Goal: Task Accomplishment & Management: Manage account settings

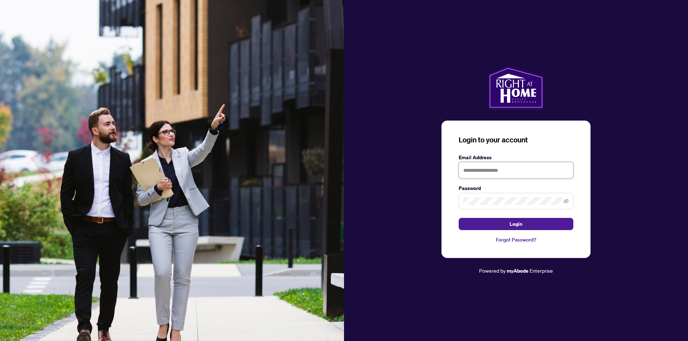
click at [506, 169] on input "text" at bounding box center [515, 170] width 115 height 16
type input "**********"
click at [513, 227] on span "Login" at bounding box center [515, 223] width 13 height 11
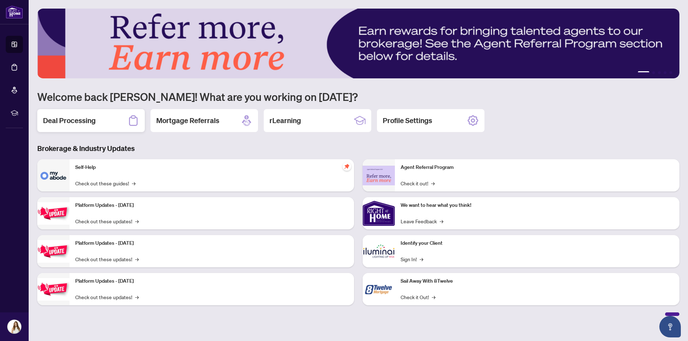
click at [127, 115] on div "Deal Processing" at bounding box center [90, 120] width 107 height 23
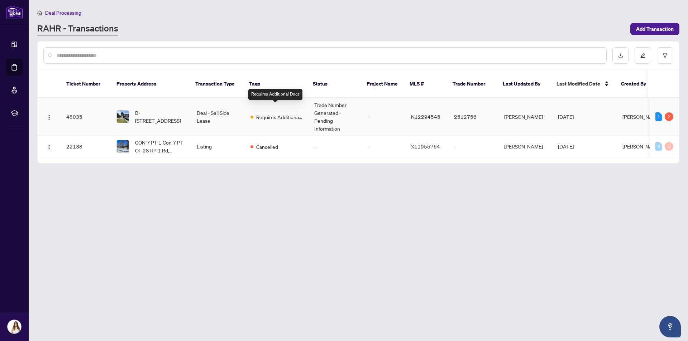
click at [265, 113] on span "Requires Additional Docs" at bounding box center [279, 117] width 47 height 8
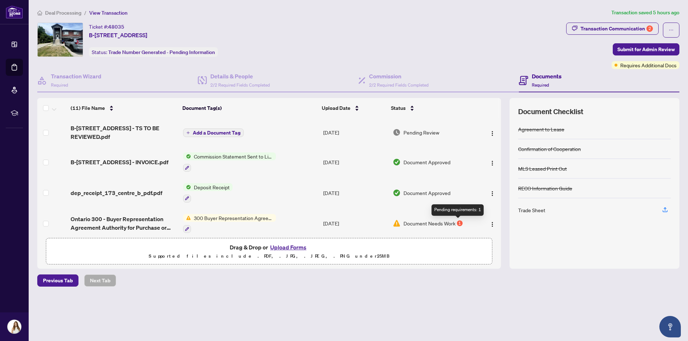
click at [458, 223] on div "1" at bounding box center [460, 224] width 6 height 6
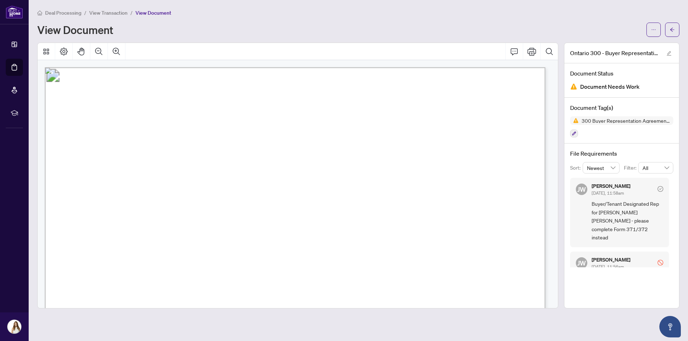
click at [607, 264] on span "[DATE], 11:56am" at bounding box center [607, 266] width 32 height 5
click at [670, 30] on icon "arrow-left" at bounding box center [671, 29] width 5 height 5
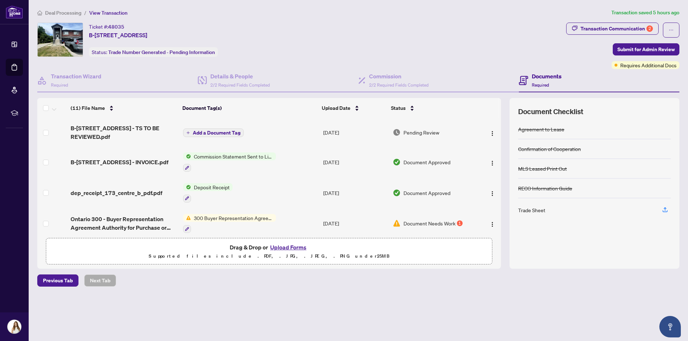
click at [540, 209] on div "Trade Sheet" at bounding box center [531, 210] width 27 height 8
click at [130, 129] on span "B-[STREET_ADDRESS] - TS TO BE REVIEWED.pdf" at bounding box center [124, 132] width 106 height 17
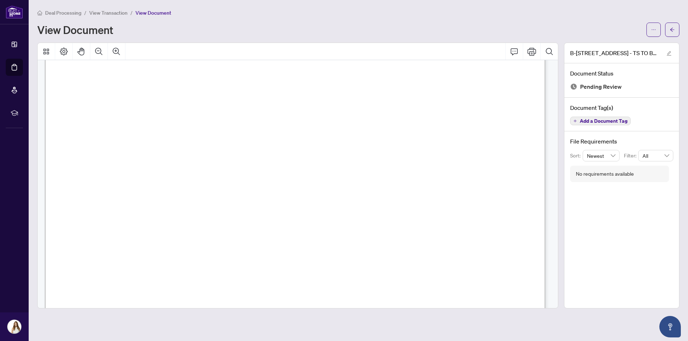
scroll to position [136, 0]
click at [674, 28] on icon "arrow-left" at bounding box center [671, 29] width 5 height 5
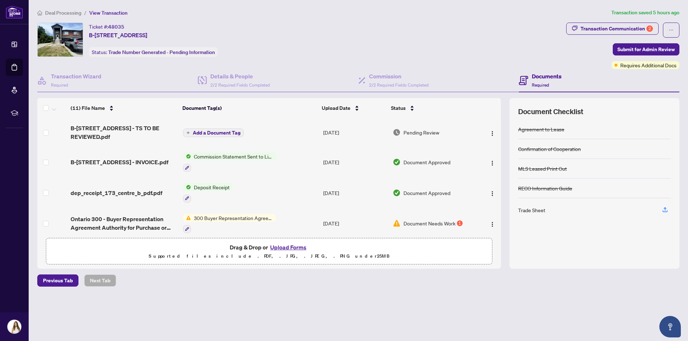
click at [237, 220] on span "300 Buyer Representation Agreement - Authority for Purchase or Lease" at bounding box center [233, 218] width 85 height 8
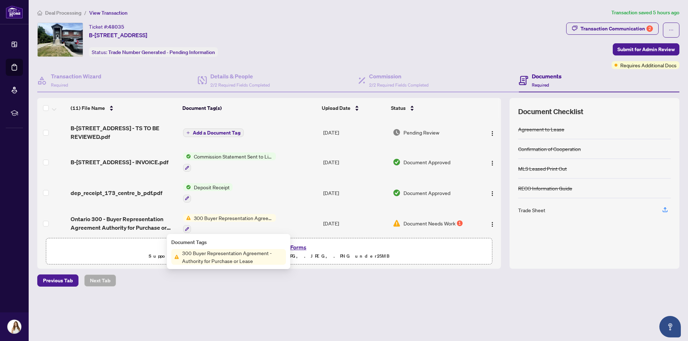
click at [405, 225] on span "Document Needs Work" at bounding box center [429, 224] width 52 height 8
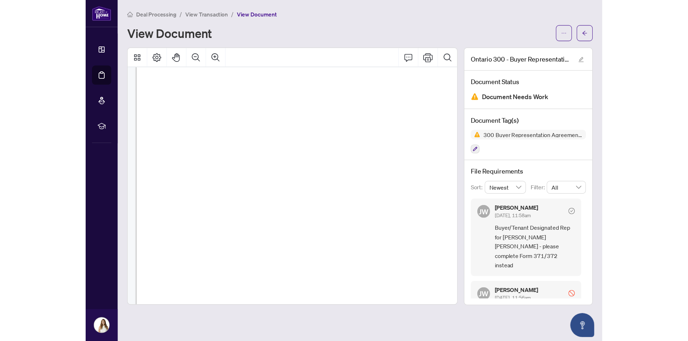
scroll to position [424, 0]
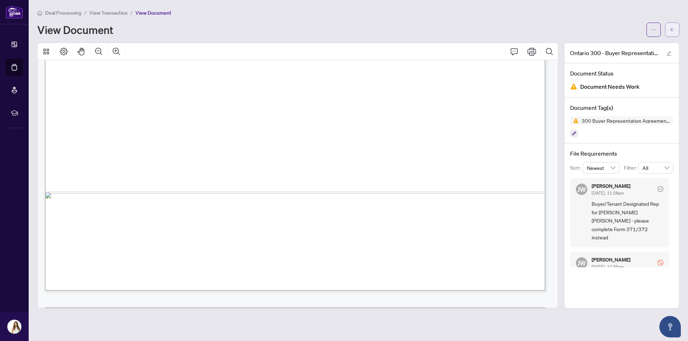
click at [676, 30] on button "button" at bounding box center [672, 30] width 14 height 14
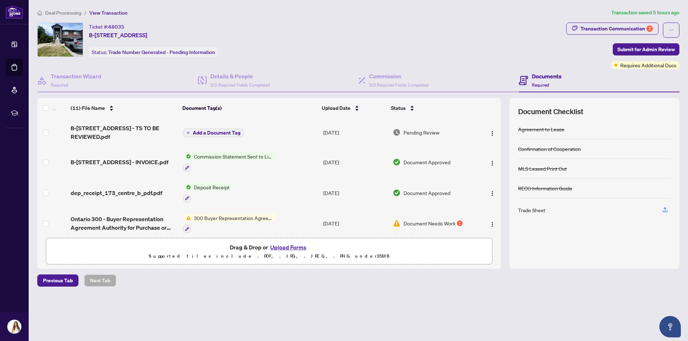
click at [256, 216] on span "300 Buyer Representation Agreement - Authority for Purchase or Lease" at bounding box center [233, 218] width 85 height 8
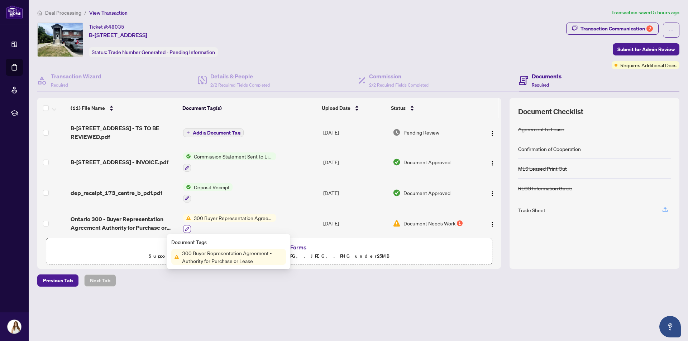
click at [186, 227] on icon "button" at bounding box center [187, 229] width 4 height 4
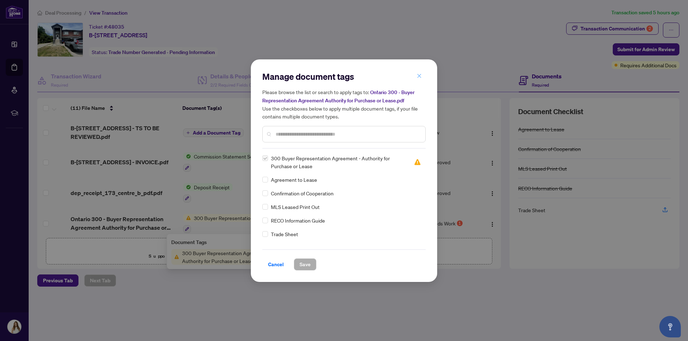
click at [422, 77] on button "button" at bounding box center [419, 76] width 14 height 12
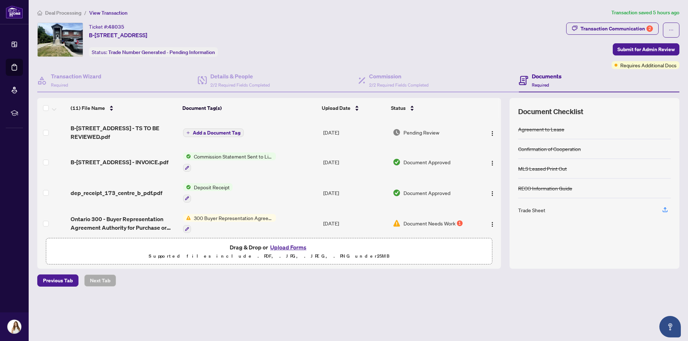
click at [420, 223] on span "Document Needs Work" at bounding box center [429, 224] width 52 height 8
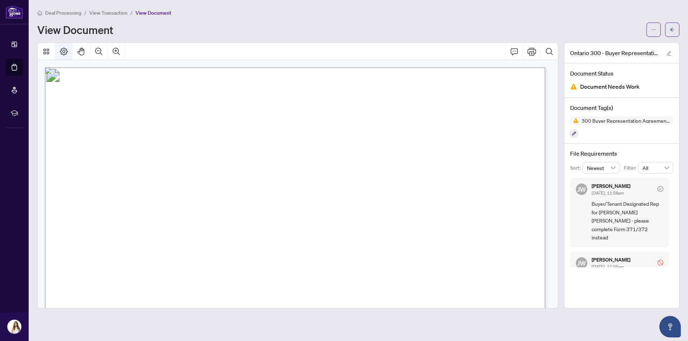
click at [72, 50] on button "Page Layout" at bounding box center [63, 51] width 17 height 17
click at [656, 29] on button "button" at bounding box center [653, 30] width 14 height 14
click at [616, 28] on div "View Document" at bounding box center [339, 29] width 605 height 11
click at [672, 30] on icon "arrow-left" at bounding box center [671, 29] width 5 height 5
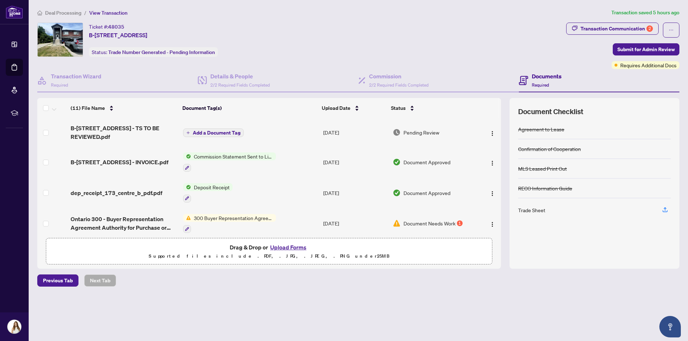
click at [279, 250] on button "Upload Forms" at bounding box center [288, 247] width 40 height 9
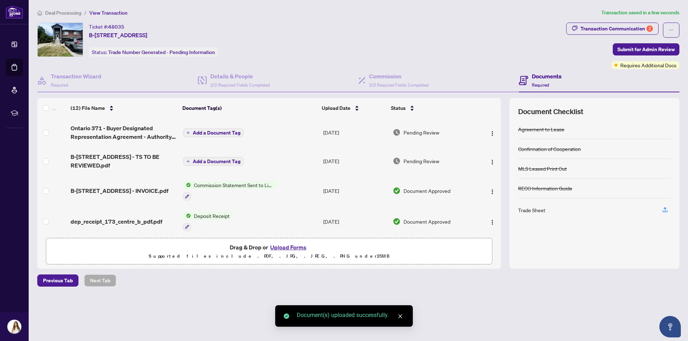
click at [289, 248] on button "Upload Forms" at bounding box center [288, 247] width 40 height 9
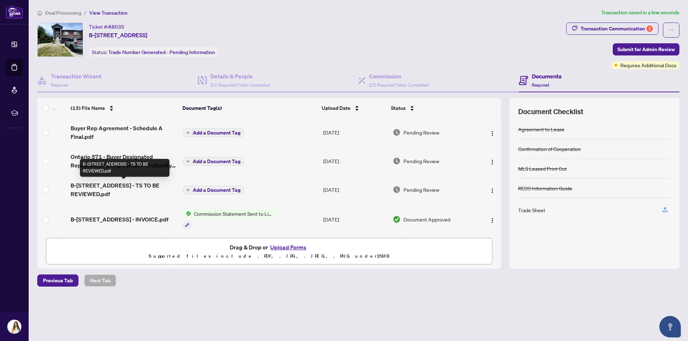
click at [106, 184] on span "B-[STREET_ADDRESS] - TS TO BE REVIEWED.pdf" at bounding box center [124, 189] width 106 height 17
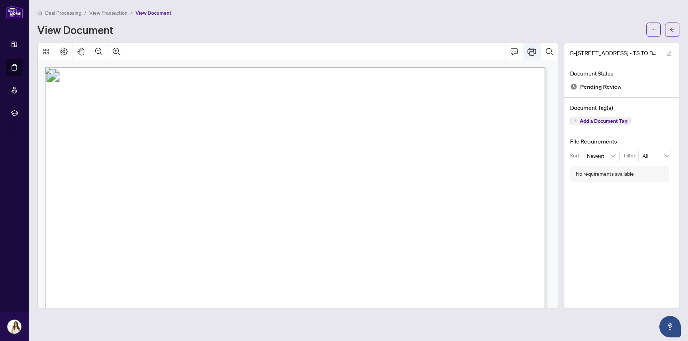
click at [530, 53] on icon "Print" at bounding box center [531, 51] width 9 height 9
click at [531, 51] on icon "Print" at bounding box center [531, 51] width 9 height 9
click at [535, 55] on icon "Print" at bounding box center [531, 51] width 9 height 9
click at [549, 51] on icon "Search Document" at bounding box center [549, 51] width 9 height 9
drag, startPoint x: 551, startPoint y: 72, endPoint x: 542, endPoint y: 67, distance: 9.8
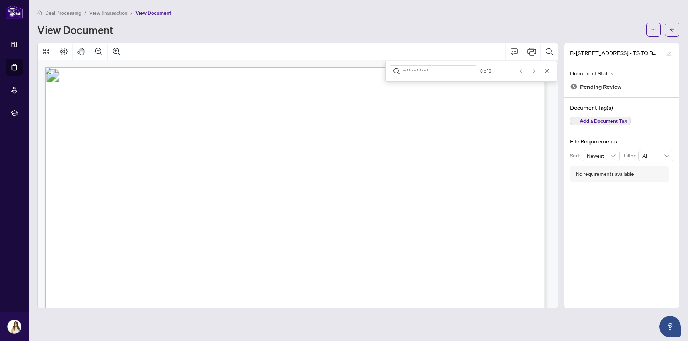
click at [551, 72] on button "Cancel" at bounding box center [546, 71] width 11 height 11
click at [117, 47] on button "Zoom In" at bounding box center [116, 51] width 17 height 17
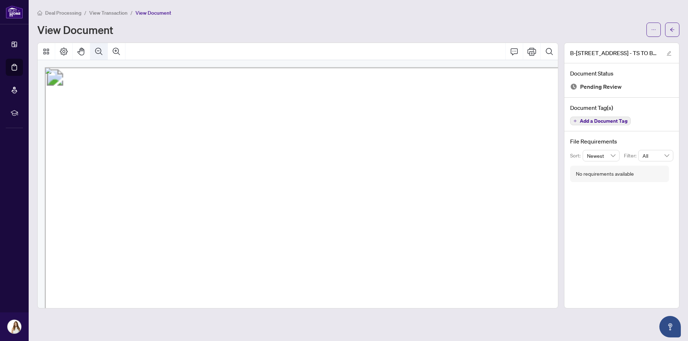
click at [97, 51] on icon "Zoom Out" at bounding box center [99, 51] width 9 height 9
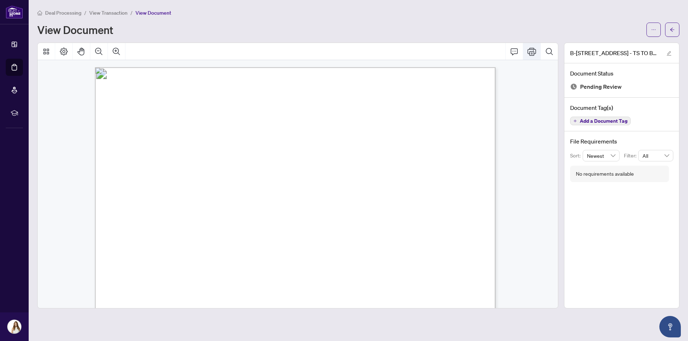
click at [528, 55] on icon "Print" at bounding box center [531, 51] width 9 height 9
click at [100, 48] on icon "Zoom Out" at bounding box center [98, 51] width 7 height 7
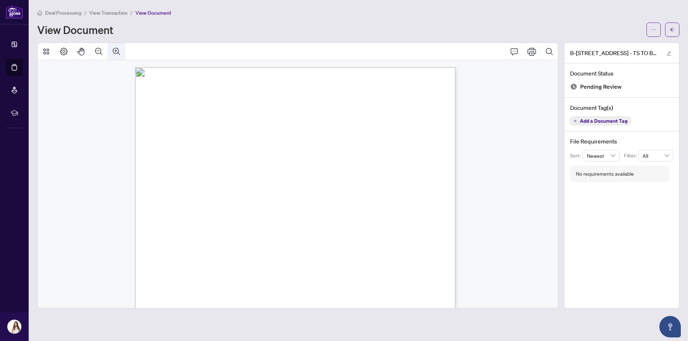
click at [120, 50] on icon "Zoom In" at bounding box center [116, 51] width 9 height 9
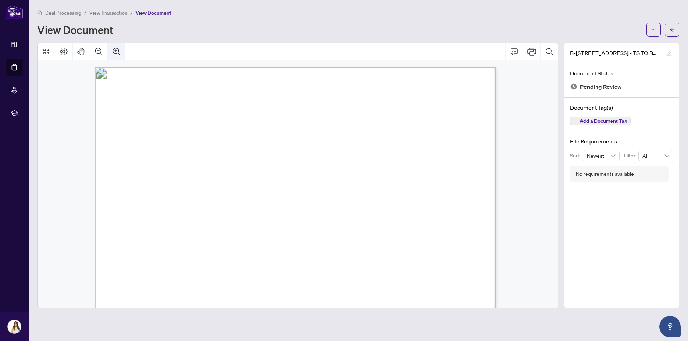
click at [120, 50] on icon "Zoom In" at bounding box center [116, 51] width 9 height 9
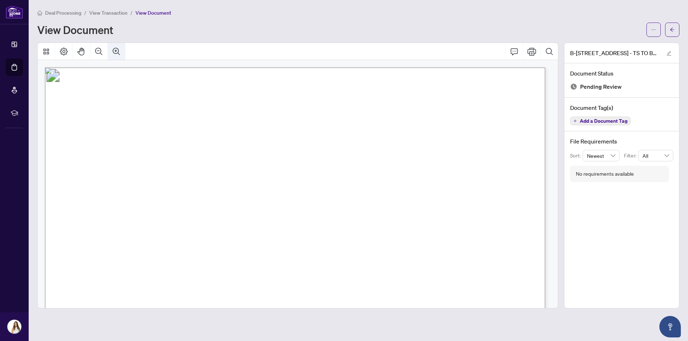
click at [120, 50] on icon "Zoom In" at bounding box center [116, 51] width 9 height 9
click at [530, 48] on icon "Print" at bounding box center [531, 51] width 9 height 9
click at [98, 49] on icon "Zoom Out" at bounding box center [99, 51] width 9 height 9
drag, startPoint x: 559, startPoint y: 194, endPoint x: 555, endPoint y: 110, distance: 83.9
click at [555, 110] on div at bounding box center [297, 176] width 527 height 266
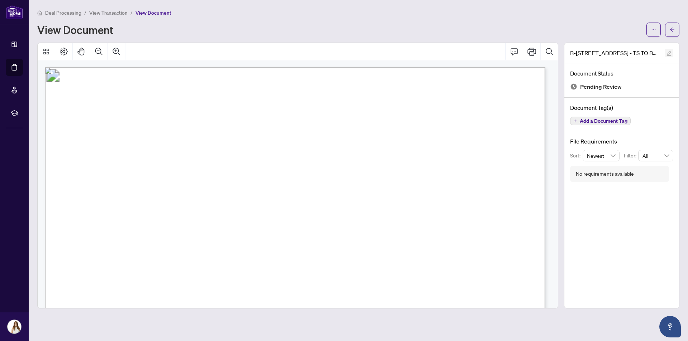
click at [668, 56] on icon "edit" at bounding box center [669, 53] width 5 height 5
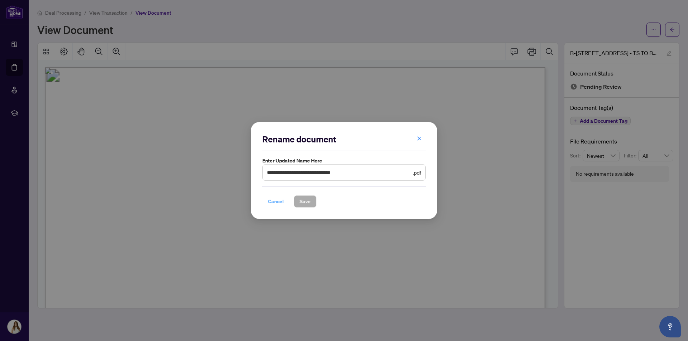
click at [275, 201] on span "Cancel" at bounding box center [276, 201] width 16 height 11
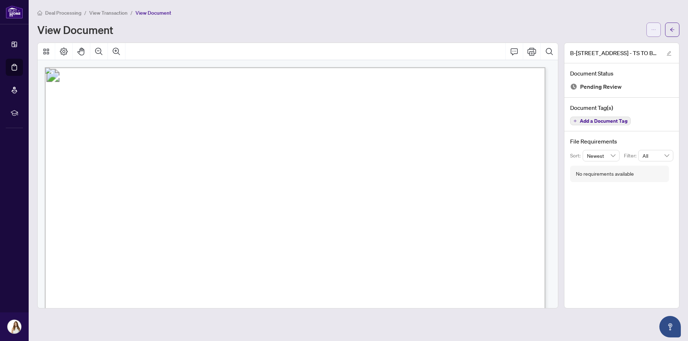
click at [654, 28] on icon "ellipsis" at bounding box center [653, 29] width 5 height 5
click at [645, 45] on span "Download" at bounding box center [627, 46] width 54 height 8
click at [669, 28] on button "button" at bounding box center [672, 30] width 14 height 14
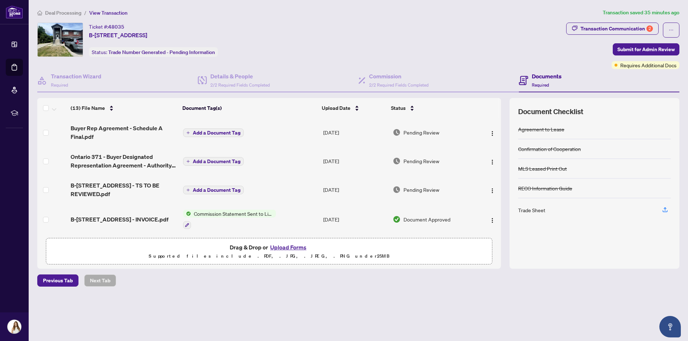
click at [296, 245] on button "Upload Forms" at bounding box center [288, 247] width 40 height 9
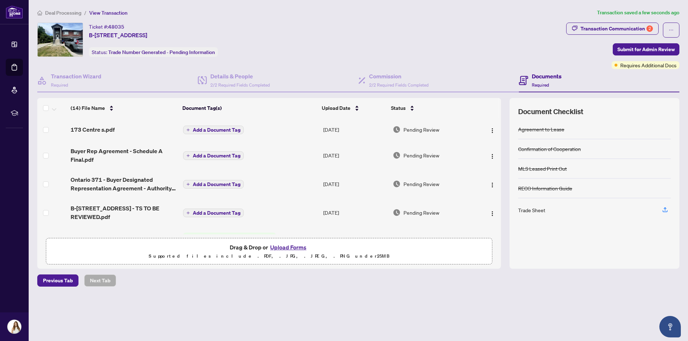
click at [197, 213] on span "Add a Document Tag" at bounding box center [217, 213] width 48 height 5
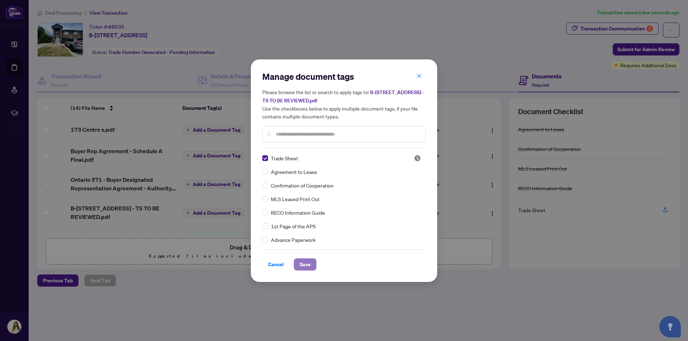
click at [303, 263] on span "Save" at bounding box center [304, 264] width 11 height 11
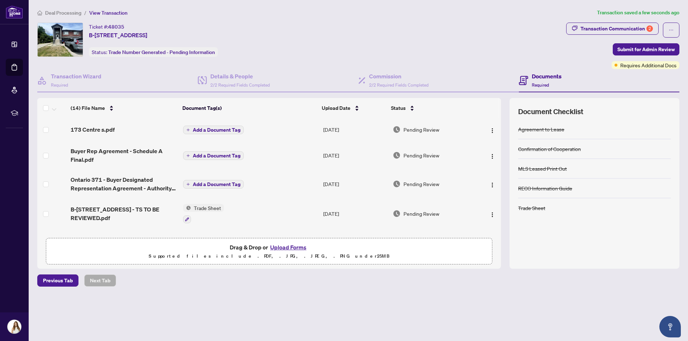
click at [106, 211] on span "B-[STREET_ADDRESS] - TS TO BE REVIEWED.pdf" at bounding box center [124, 213] width 106 height 17
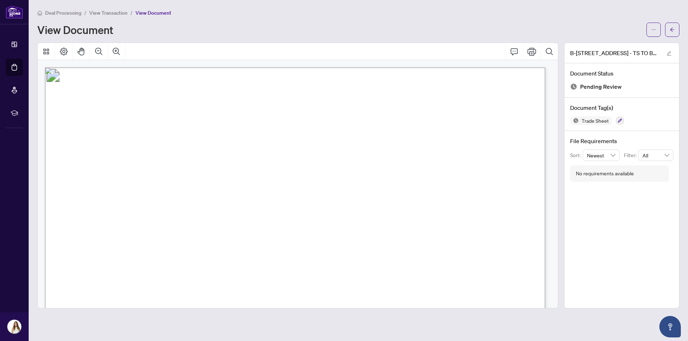
drag, startPoint x: 552, startPoint y: 91, endPoint x: 556, endPoint y: 109, distance: 18.2
click at [556, 109] on div at bounding box center [298, 184] width 520 height 248
click at [669, 25] on button "button" at bounding box center [672, 30] width 14 height 14
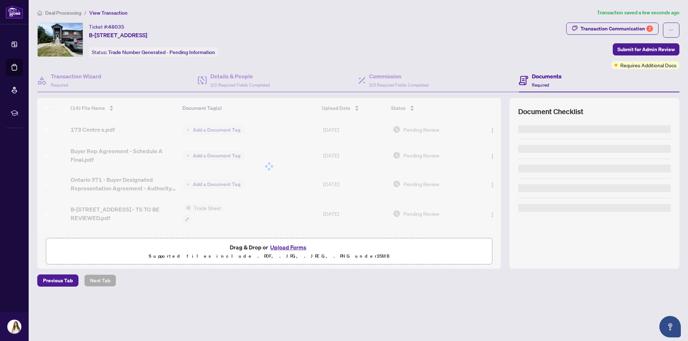
click at [669, 25] on span "button" at bounding box center [670, 29] width 5 height 11
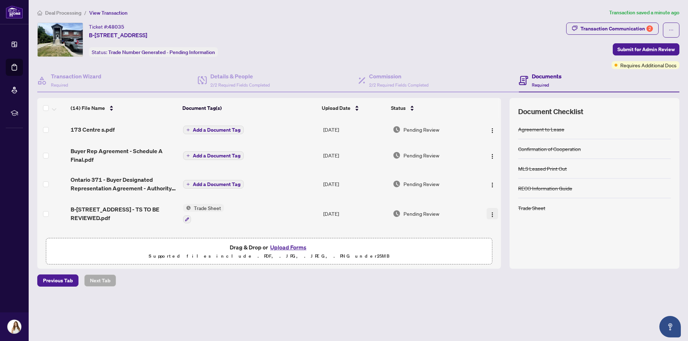
click at [490, 216] on img "button" at bounding box center [492, 215] width 6 height 6
click at [189, 218] on button "button" at bounding box center [187, 220] width 8 height 8
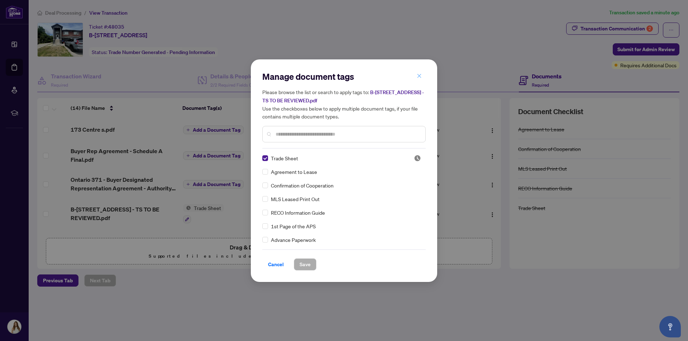
click at [416, 75] on button "button" at bounding box center [419, 76] width 14 height 12
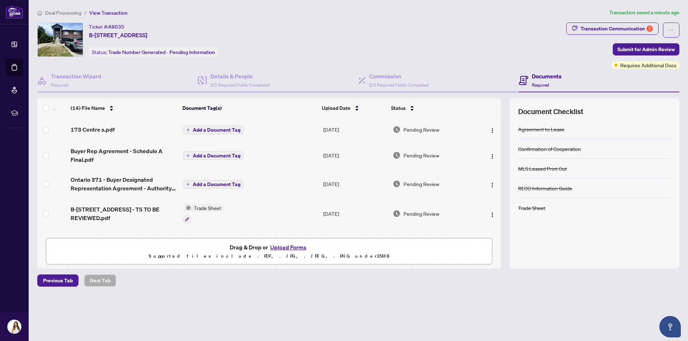
click at [434, 326] on main "Deal Processing / View Transaction Transaction saved a minute ago Ticket #: 480…" at bounding box center [358, 170] width 659 height 341
click at [489, 213] on img "button" at bounding box center [492, 215] width 6 height 6
click at [47, 211] on label at bounding box center [46, 214] width 6 height 8
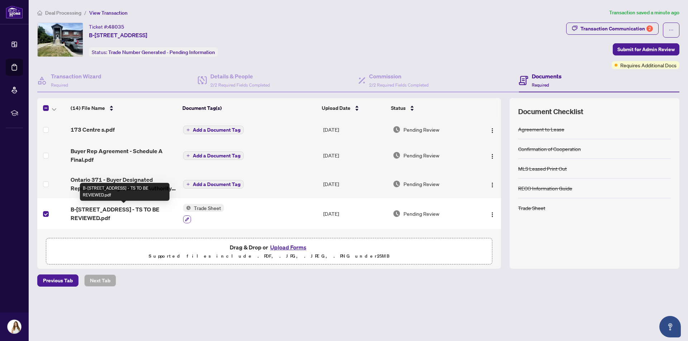
drag, startPoint x: 124, startPoint y: 213, endPoint x: 182, endPoint y: 220, distance: 58.8
click at [183, 220] on button "button" at bounding box center [187, 220] width 8 height 8
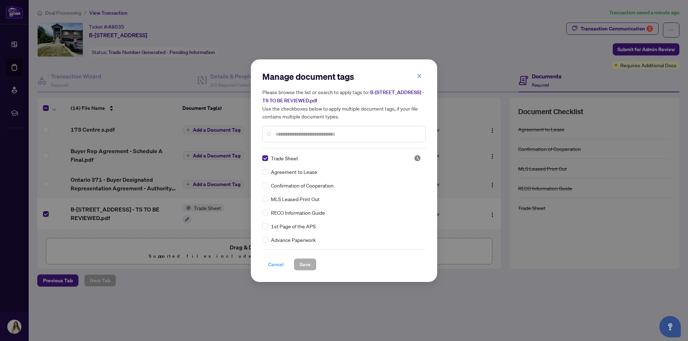
click at [278, 266] on span "Cancel" at bounding box center [276, 264] width 16 height 11
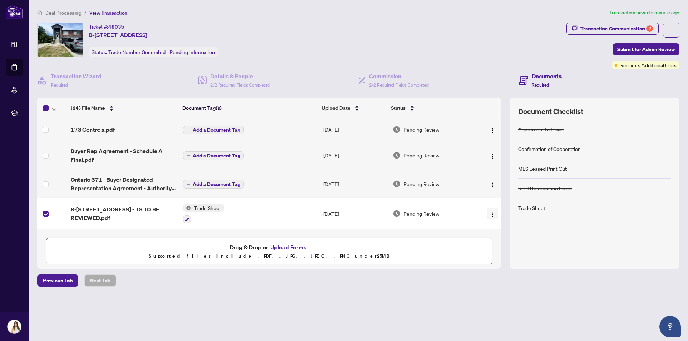
click at [489, 214] on img "button" at bounding box center [492, 215] width 6 height 6
click at [452, 266] on div "(14) File Name Document Tag(s) Upload Date Status 173 Centre s.pdf Add a Docume…" at bounding box center [268, 183] width 463 height 171
click at [283, 249] on button "Upload Forms" at bounding box center [288, 247] width 40 height 9
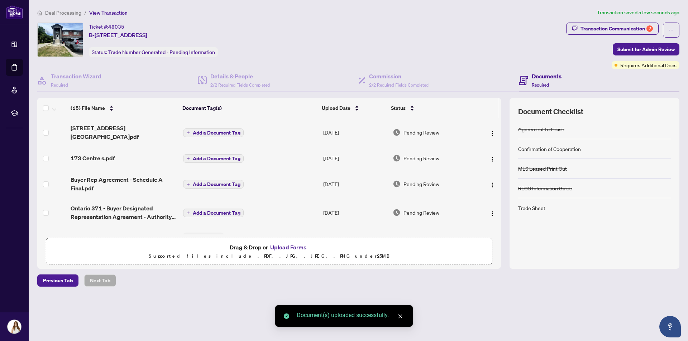
drag, startPoint x: 498, startPoint y: 134, endPoint x: 499, endPoint y: 127, distance: 7.2
click at [499, 127] on div "[STREET_ADDRESS] Lease.pdf Add a Document Tag [DATE] Pending Review 173 Centre …" at bounding box center [268, 176] width 463 height 116
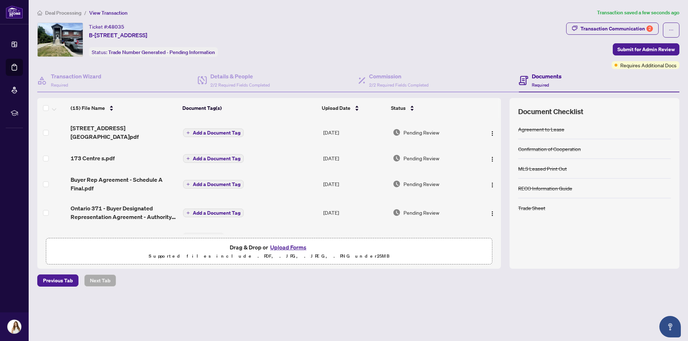
click at [188, 131] on icon "plus" at bounding box center [188, 132] width 0 height 3
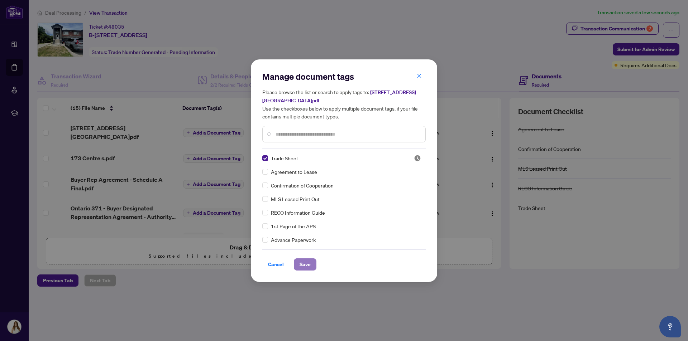
click at [307, 268] on span "Save" at bounding box center [304, 264] width 11 height 11
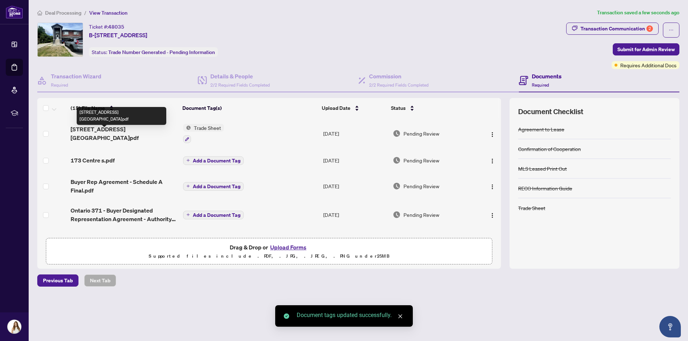
click at [100, 136] on span "[STREET_ADDRESS][GEOGRAPHIC_DATA]pdf" at bounding box center [124, 133] width 106 height 17
